Goal: Information Seeking & Learning: Understand process/instructions

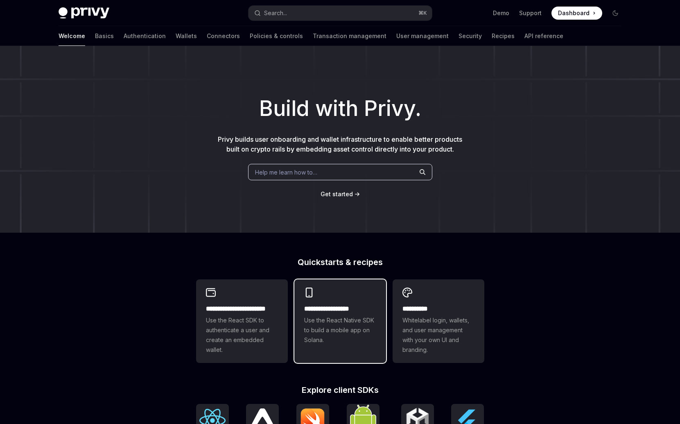
click at [335, 302] on div "**********" at bounding box center [340, 316] width 92 height 74
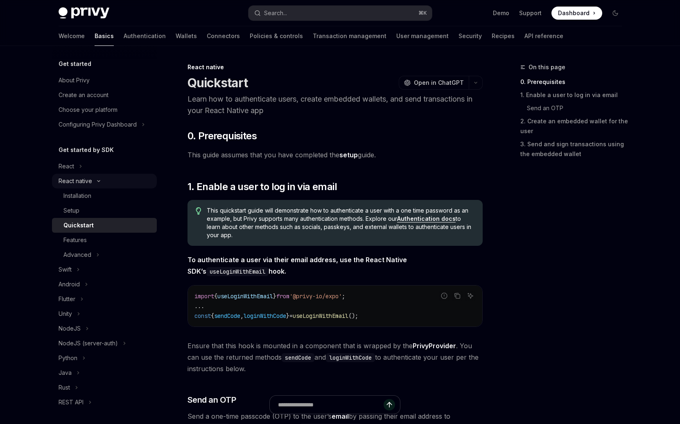
click at [98, 182] on icon "Toggle React native section" at bounding box center [99, 180] width 10 height 3
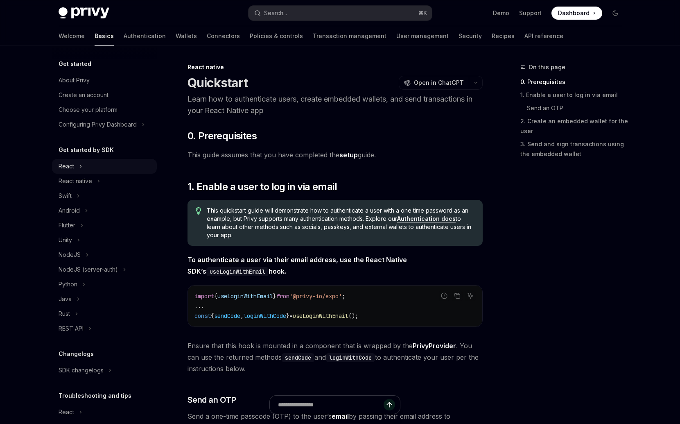
click at [80, 167] on icon "Toggle React section" at bounding box center [80, 166] width 1 height 2
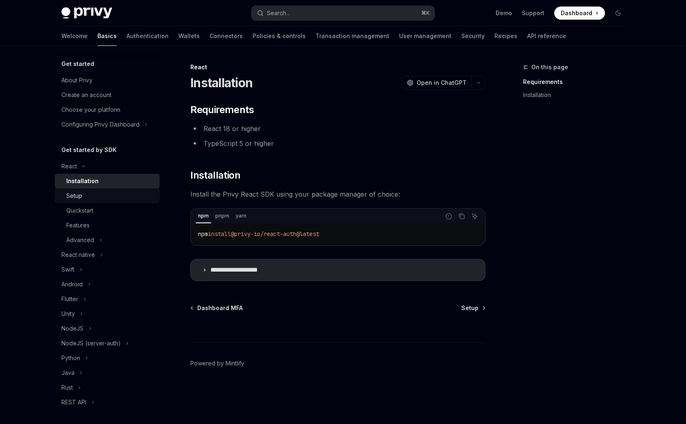
click at [95, 198] on div "Setup" at bounding box center [110, 196] width 88 height 10
type textarea "*"
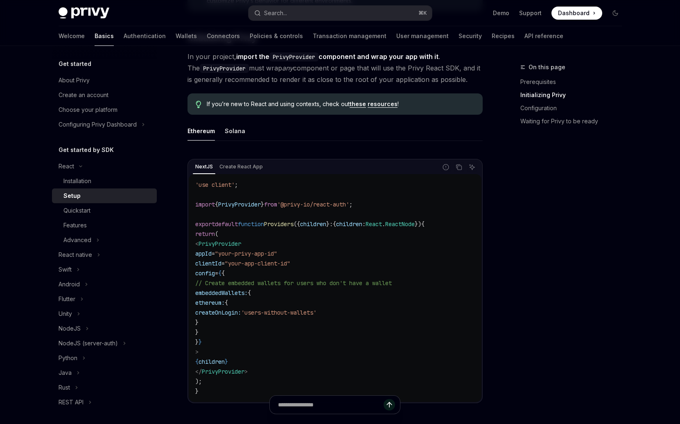
scroll to position [185, 0]
